Goal: Information Seeking & Learning: Find specific page/section

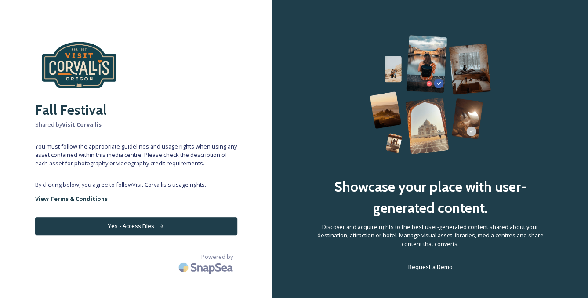
click at [153, 224] on button "Yes - Access Files" at bounding box center [136, 226] width 202 height 18
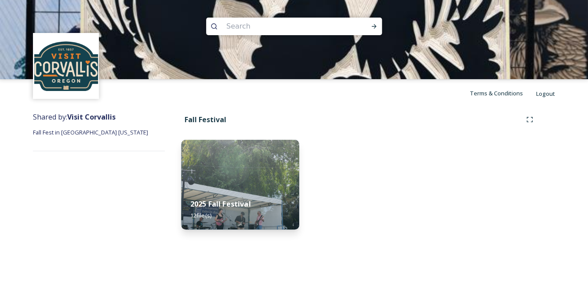
click at [231, 190] on div "2025 Fall Festival 12 file(s)" at bounding box center [240, 209] width 118 height 40
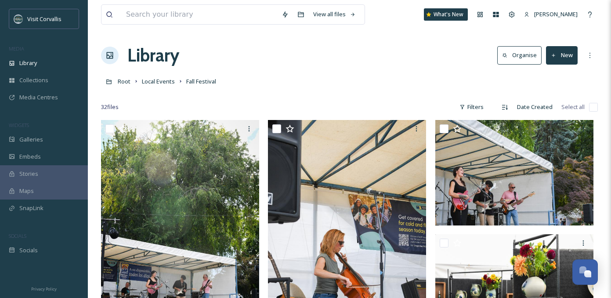
scroll to position [125, 0]
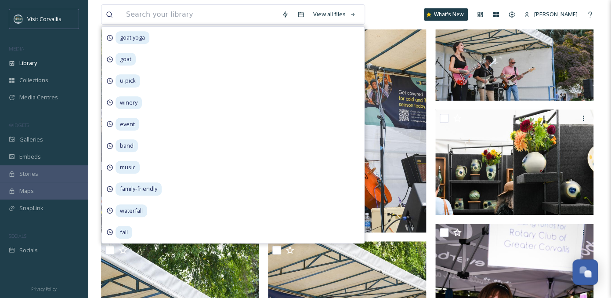
click at [132, 13] on input at bounding box center [200, 14] width 156 height 19
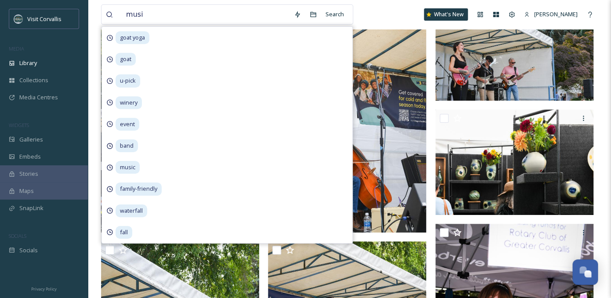
type input "music"
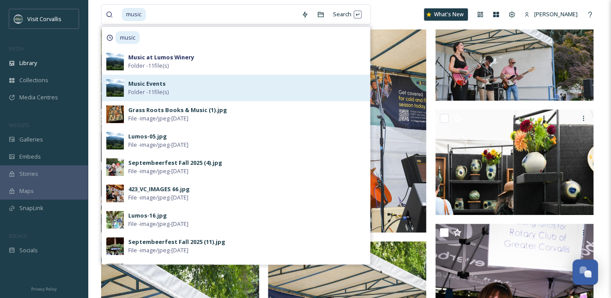
click at [142, 84] on strong "Music Events" at bounding box center [146, 84] width 37 height 8
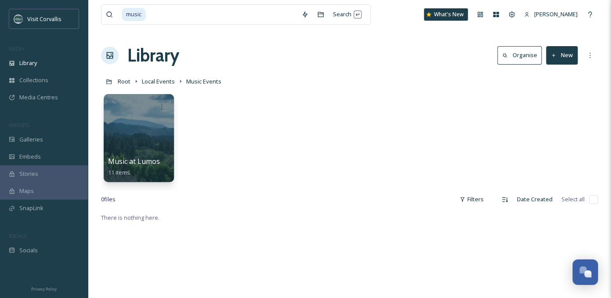
click at [392, 22] on div "music Search What's New Rebecca Barnhart" at bounding box center [349, 14] width 497 height 29
click at [132, 134] on div at bounding box center [139, 138] width 72 height 90
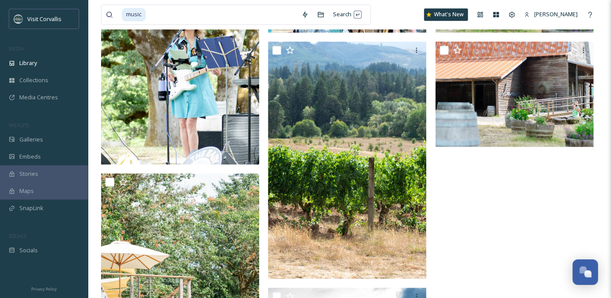
scroll to position [419, 0]
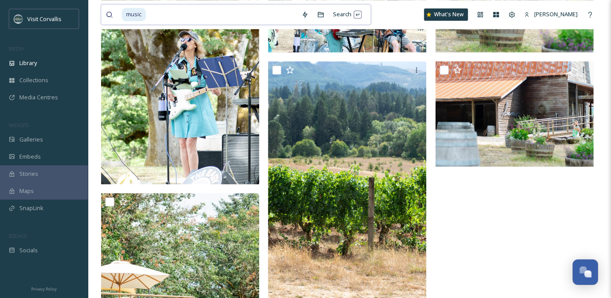
click at [153, 14] on input at bounding box center [222, 14] width 150 height 19
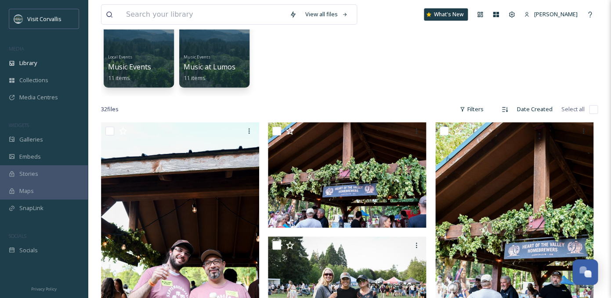
scroll to position [79, 0]
